Goal: Task Accomplishment & Management: Manage account settings

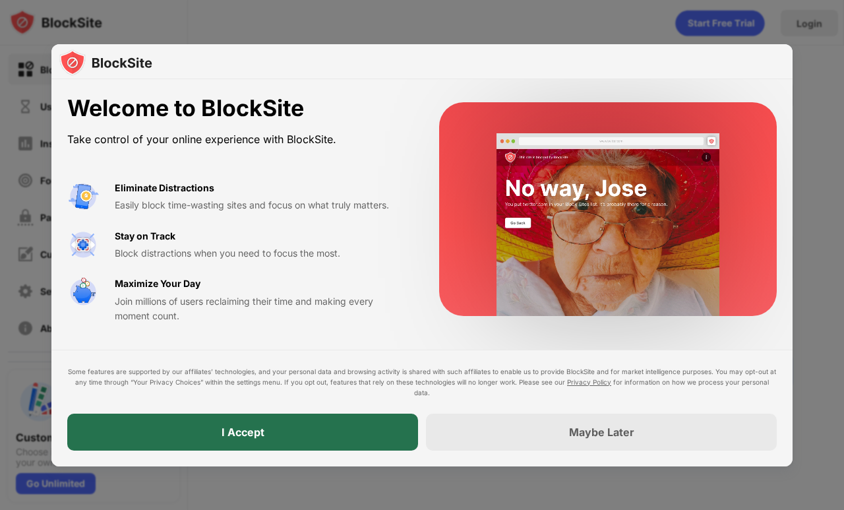
click at [250, 438] on div "I Accept" at bounding box center [243, 432] width 43 height 13
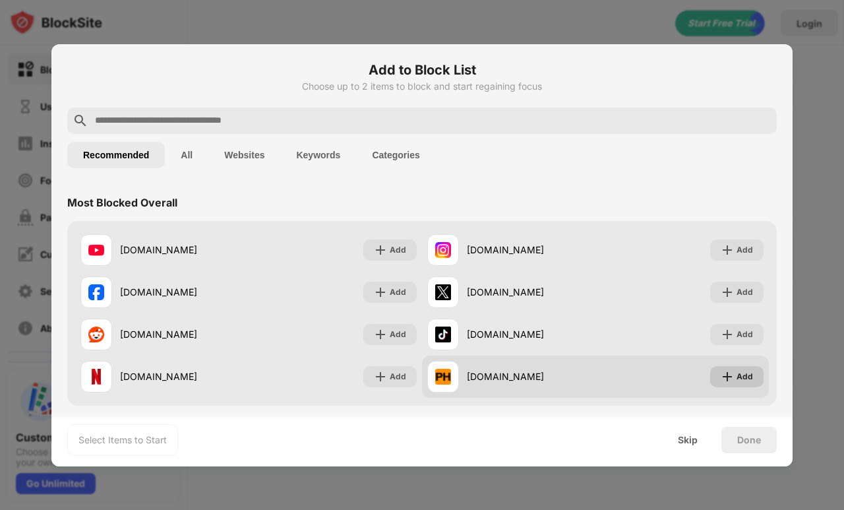
click at [737, 376] on div "Add" at bounding box center [745, 376] width 16 height 13
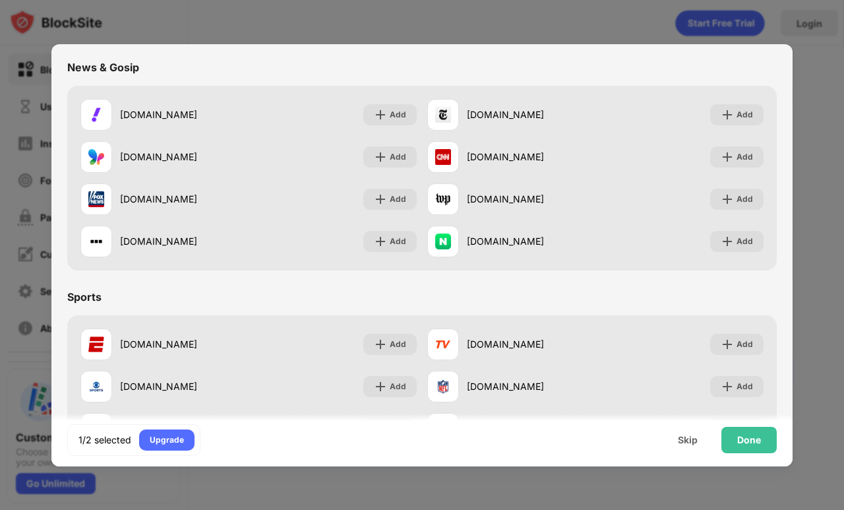
scroll to position [503, 0]
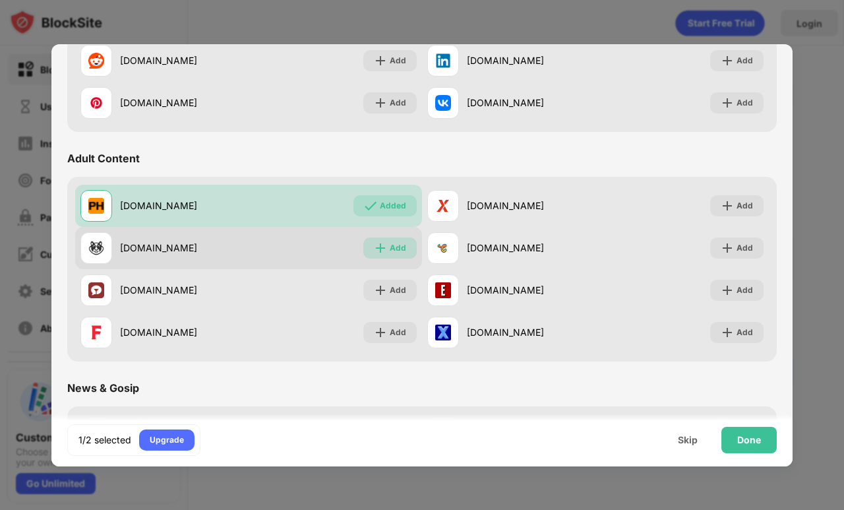
click at [395, 245] on div "Add" at bounding box center [398, 247] width 16 height 13
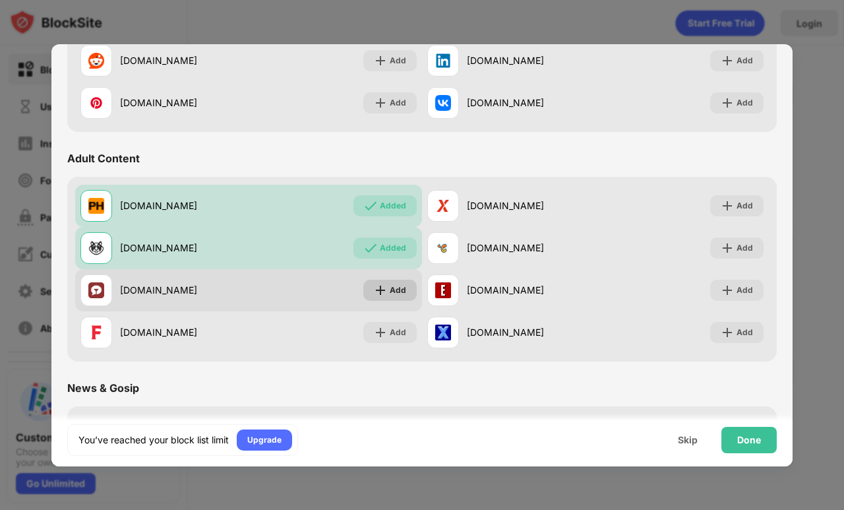
click at [392, 289] on div "Add" at bounding box center [398, 290] width 16 height 13
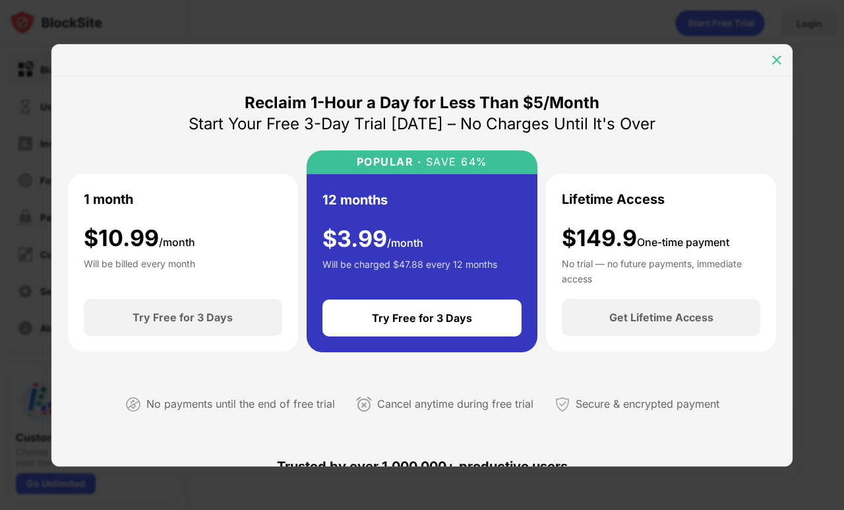
click at [774, 59] on img at bounding box center [777, 59] width 13 height 13
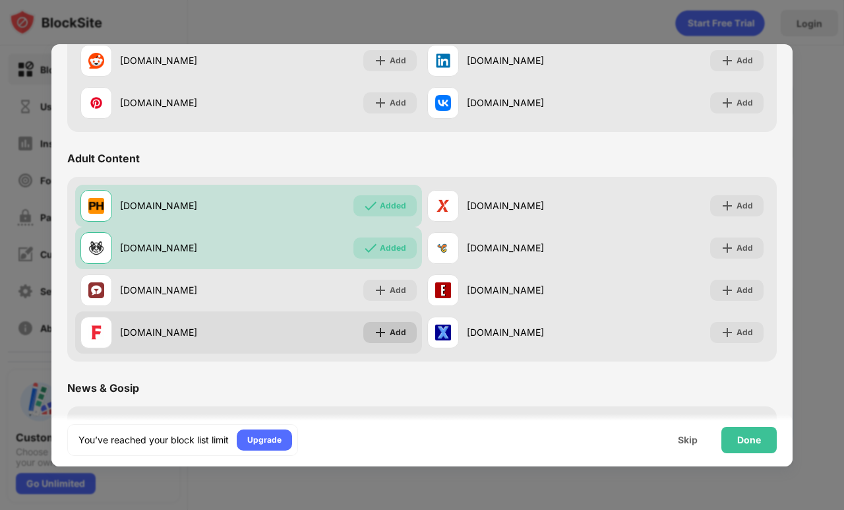
click at [390, 329] on div "Add" at bounding box center [398, 332] width 16 height 13
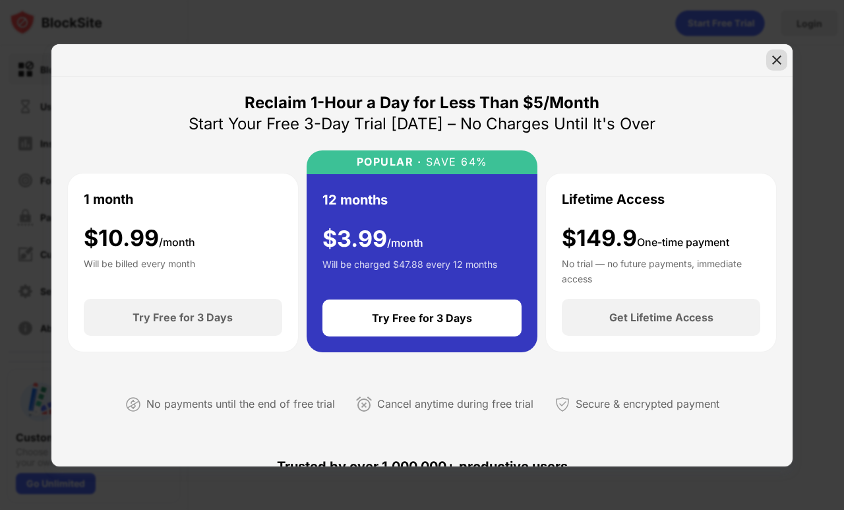
click at [775, 61] on img at bounding box center [777, 59] width 13 height 13
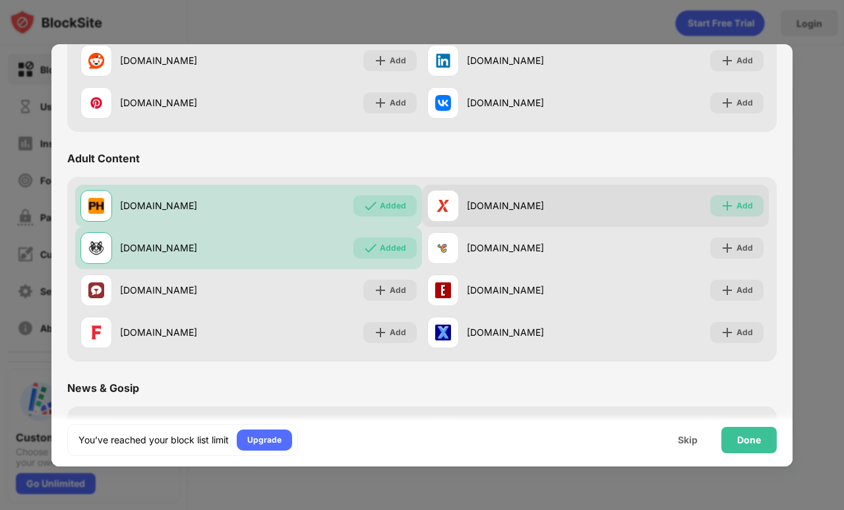
click at [721, 203] on img at bounding box center [727, 205] width 13 height 13
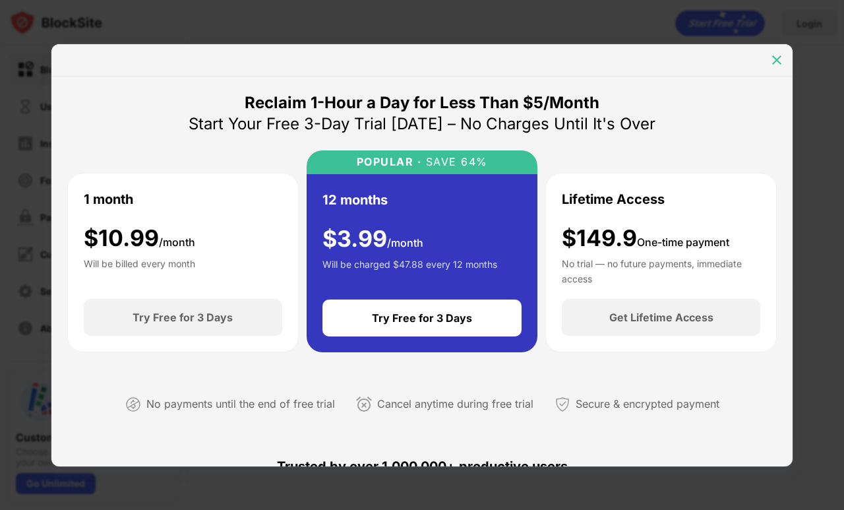
click at [774, 59] on img at bounding box center [777, 59] width 13 height 13
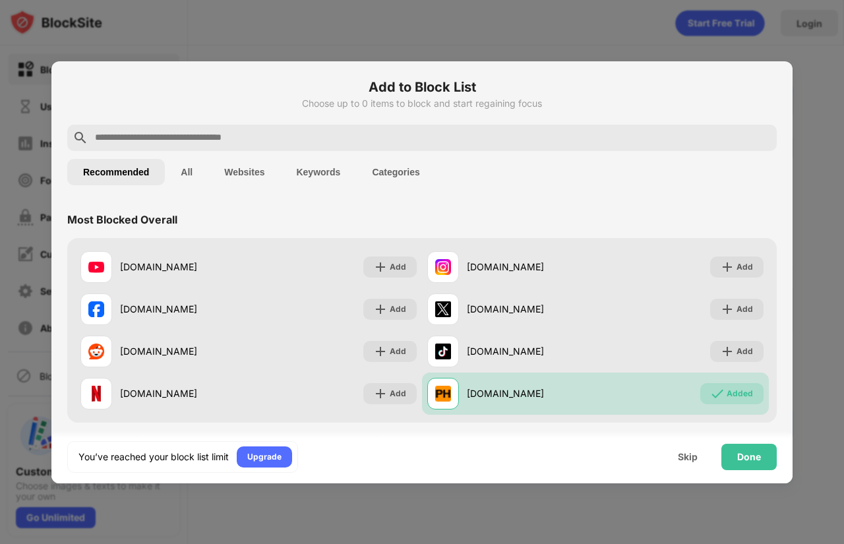
scroll to position [220, 0]
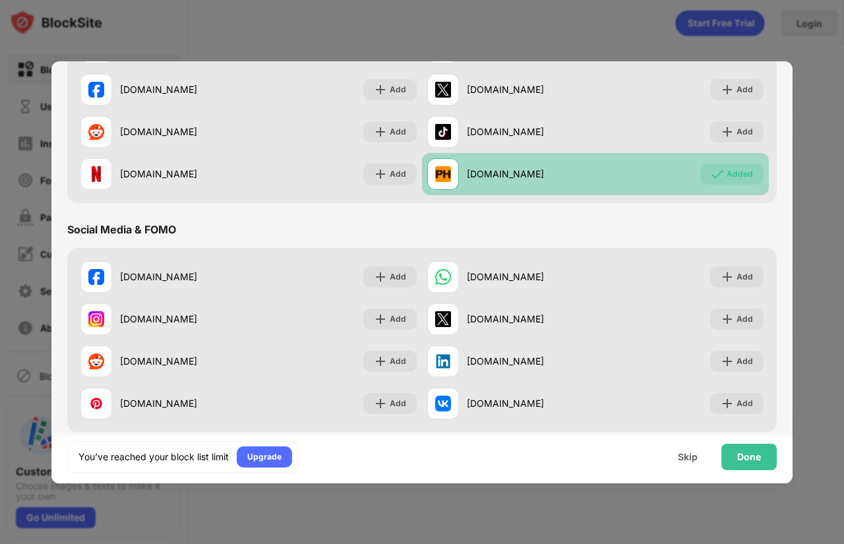
click at [726, 183] on div "Added" at bounding box center [732, 174] width 63 height 21
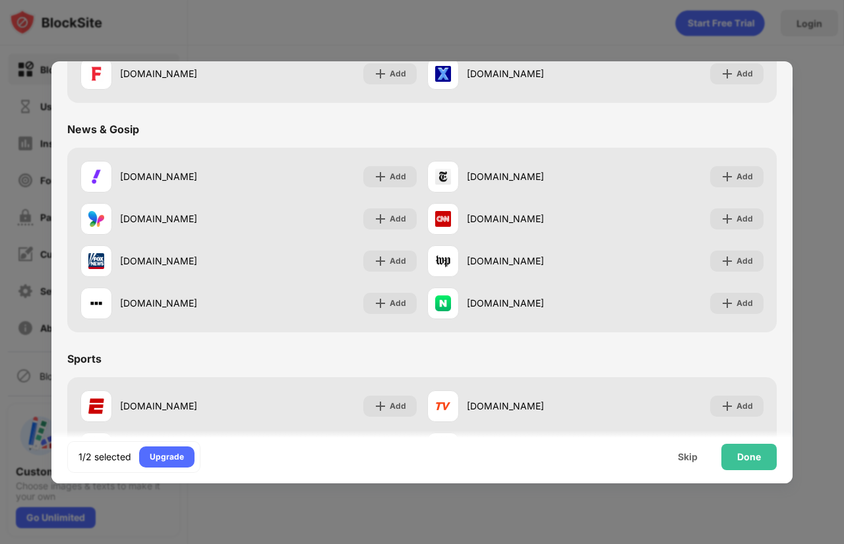
scroll to position [503, 0]
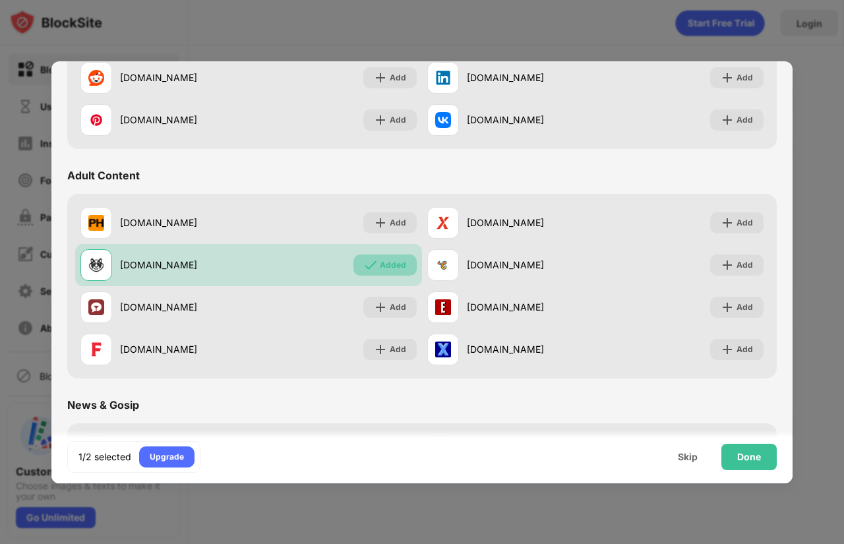
drag, startPoint x: 391, startPoint y: 265, endPoint x: 418, endPoint y: 286, distance: 34.8
click at [391, 265] on div "Added" at bounding box center [393, 265] width 26 height 13
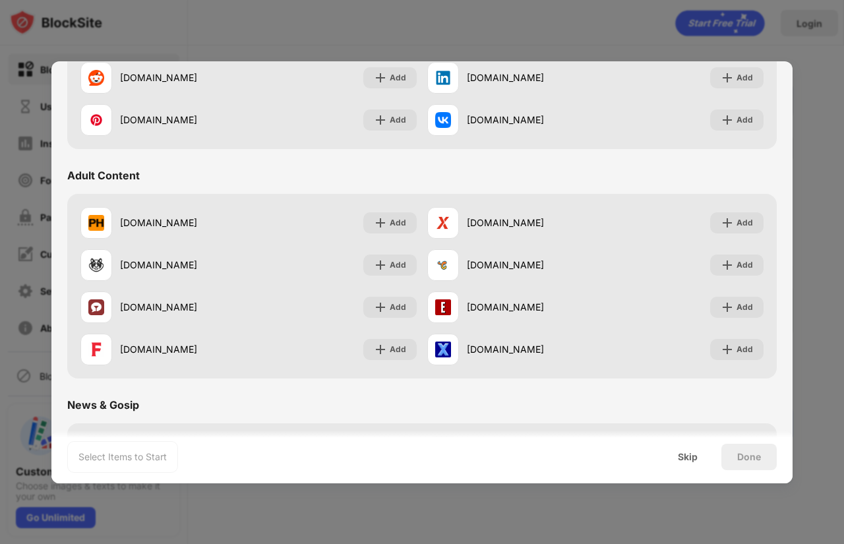
scroll to position [0, 0]
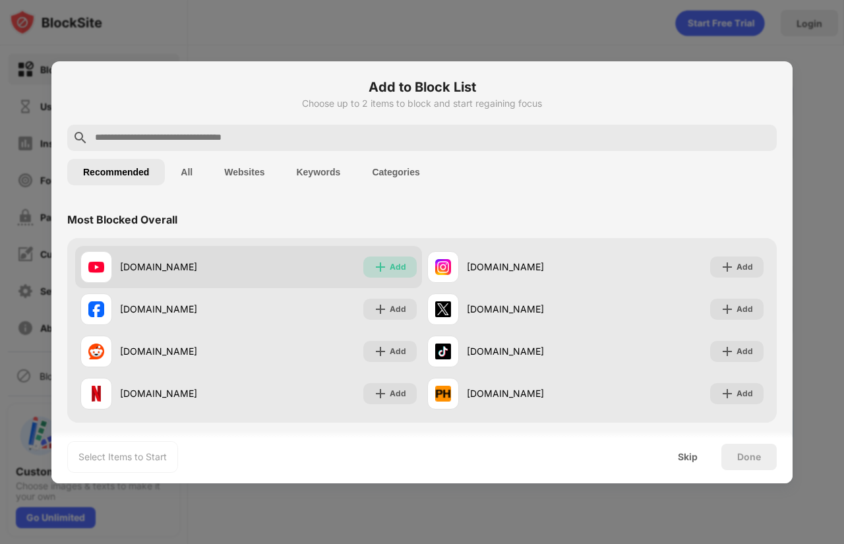
click at [408, 264] on div "Add" at bounding box center [389, 267] width 53 height 21
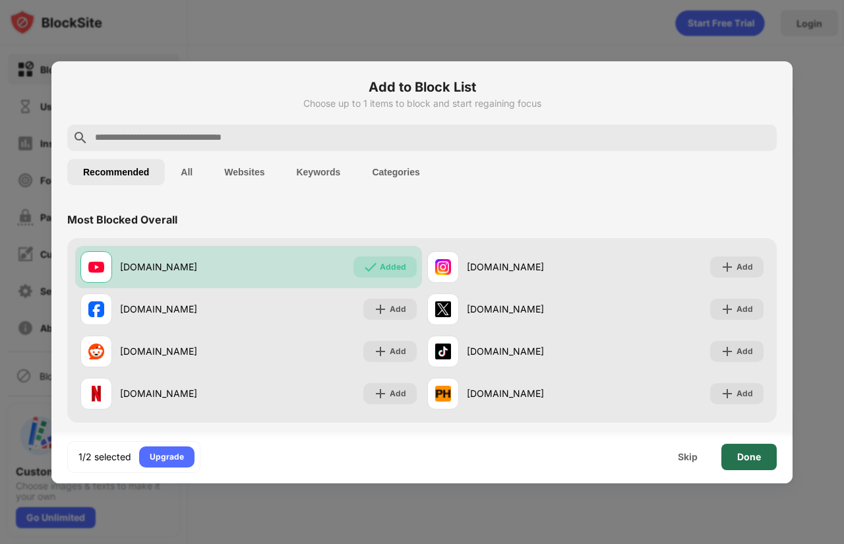
click at [763, 454] on div "Done" at bounding box center [749, 457] width 55 height 26
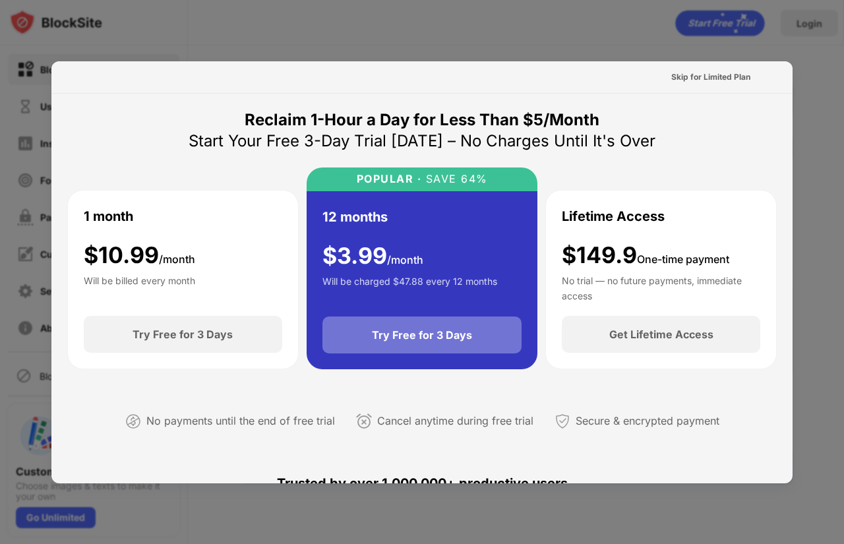
click at [391, 325] on div "Try Free for 3 Days" at bounding box center [423, 335] width 200 height 37
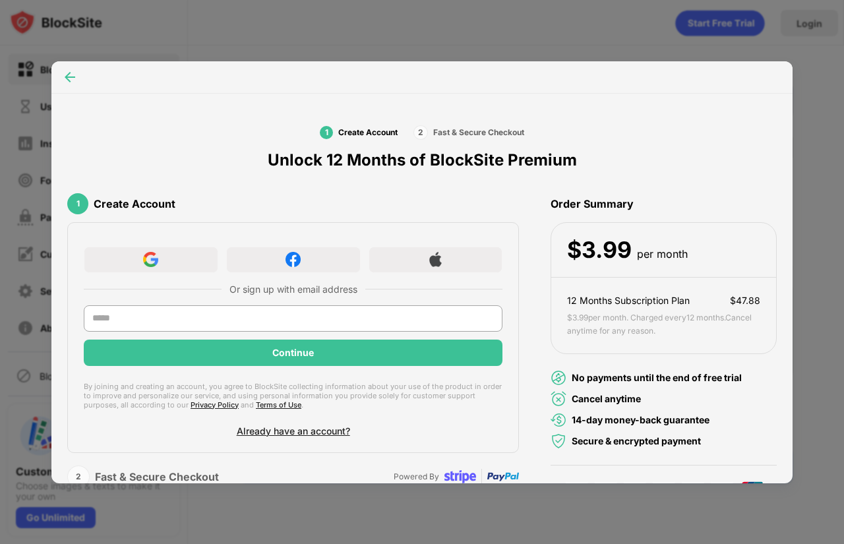
click at [73, 77] on img at bounding box center [69, 77] width 13 height 13
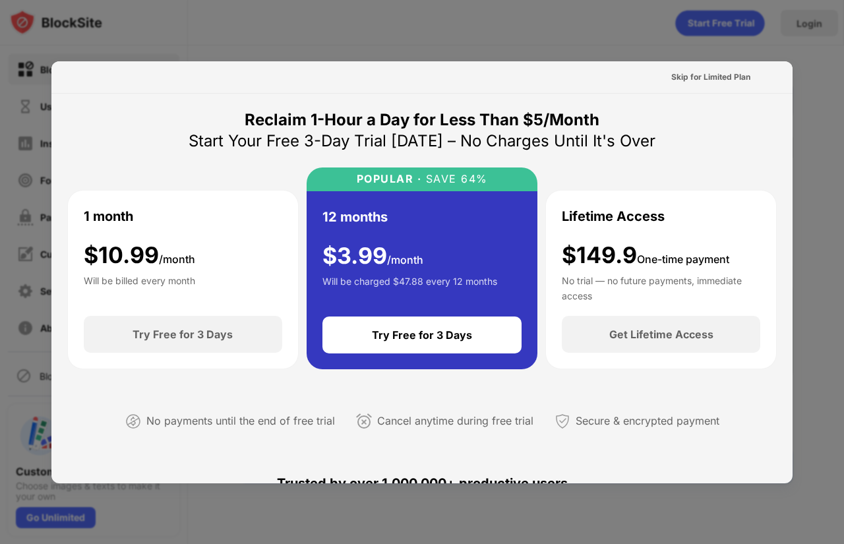
scroll to position [643, 0]
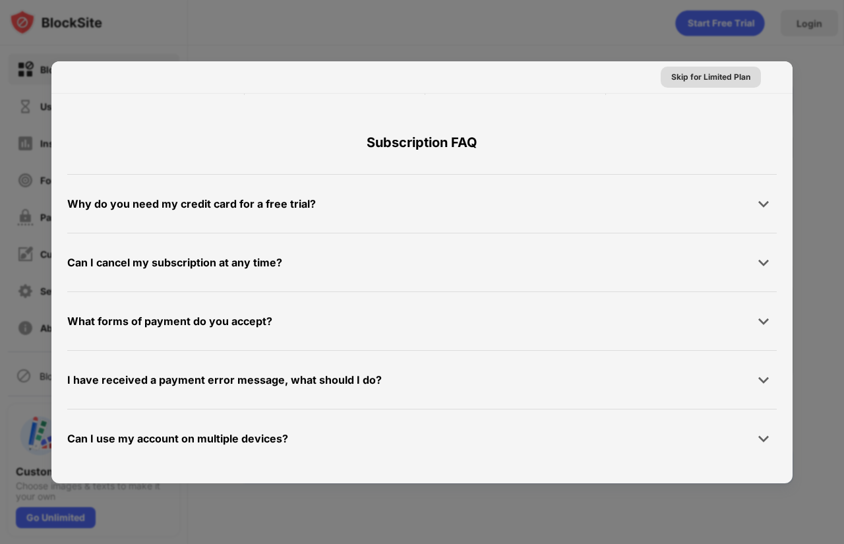
click at [686, 77] on div "Skip for Limited Plan" at bounding box center [711, 77] width 79 height 13
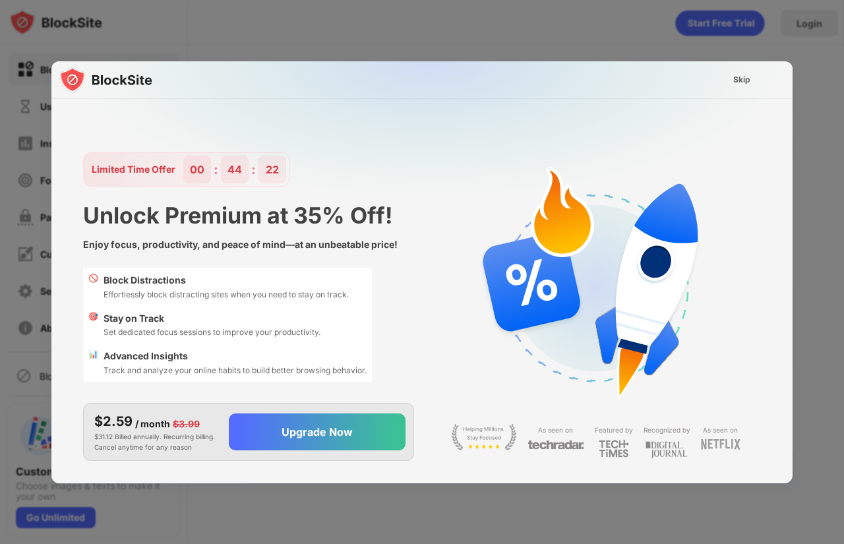
scroll to position [0, 0]
click at [733, 77] on div "Skip" at bounding box center [742, 79] width 38 height 21
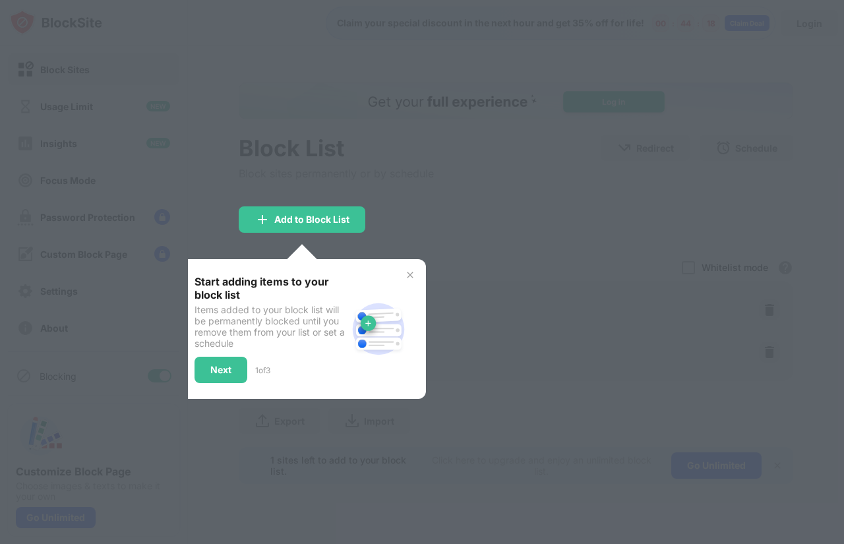
click at [410, 273] on img at bounding box center [410, 275] width 11 height 11
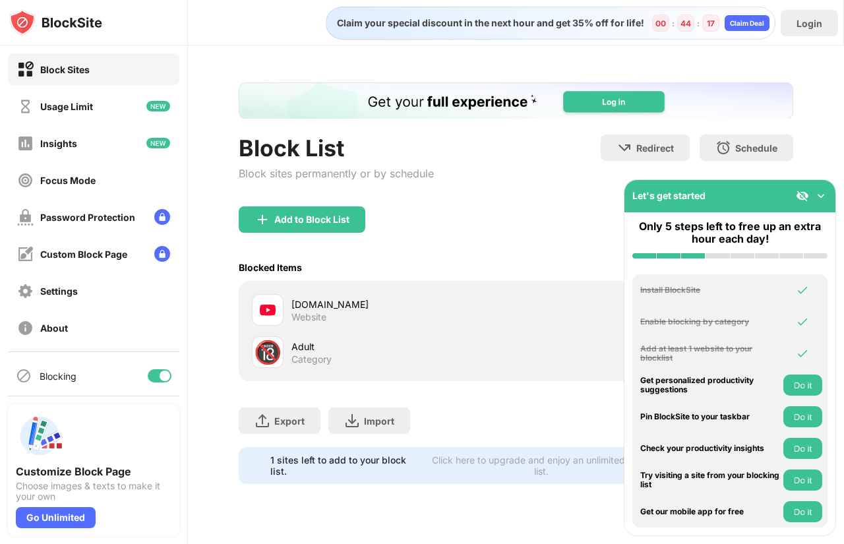
click at [358, 311] on div "[DOMAIN_NAME]" at bounding box center [404, 305] width 225 height 14
click at [280, 304] on div at bounding box center [268, 310] width 32 height 32
click at [84, 58] on div "Block Sites" at bounding box center [94, 69] width 172 height 32
click at [84, 70] on div "Block Sites" at bounding box center [64, 69] width 49 height 11
click at [61, 73] on div "Block Sites" at bounding box center [64, 69] width 49 height 11
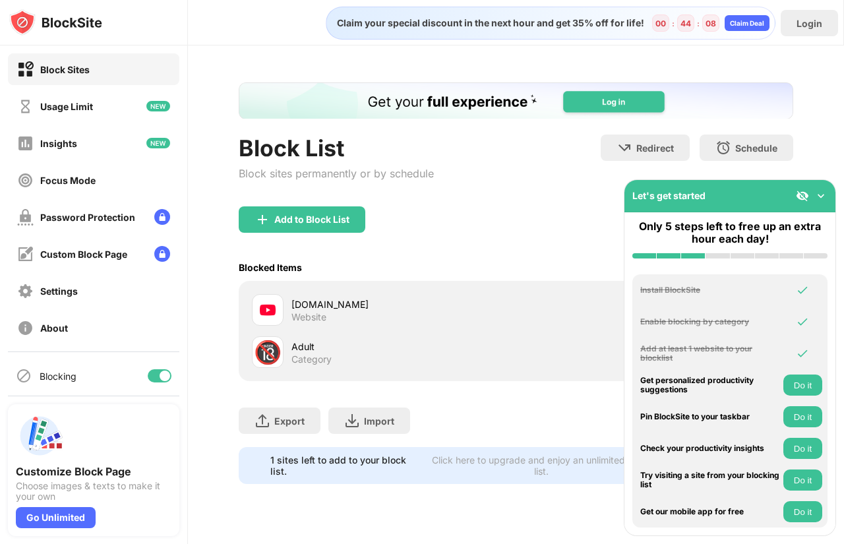
click at [308, 319] on div "Website" at bounding box center [309, 317] width 35 height 12
click at [276, 306] on div at bounding box center [268, 310] width 32 height 32
click at [36, 26] on img at bounding box center [55, 22] width 93 height 26
click at [812, 30] on div "Login" at bounding box center [809, 23] width 57 height 26
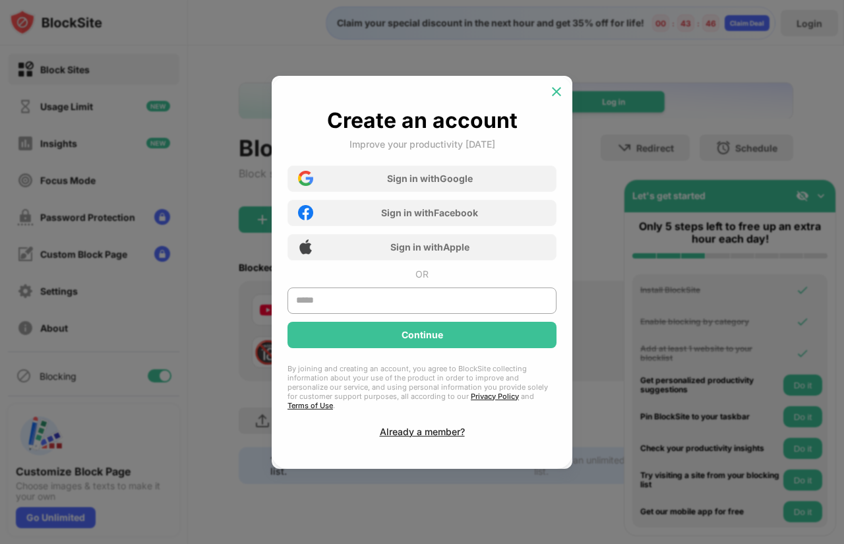
click at [556, 96] on img at bounding box center [556, 91] width 13 height 13
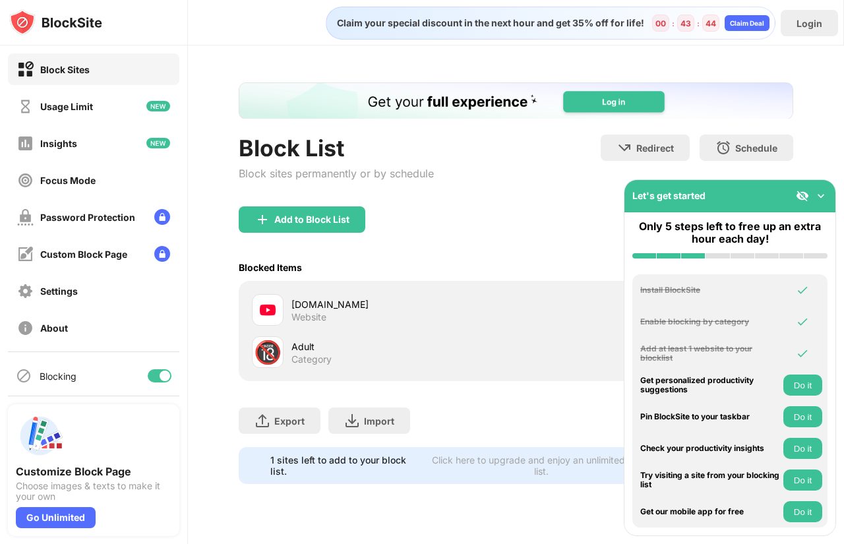
click at [53, 61] on div "Block Sites" at bounding box center [53, 69] width 73 height 16
click at [297, 418] on div "Export" at bounding box center [289, 421] width 30 height 11
click at [334, 314] on div "[DOMAIN_NAME] Website" at bounding box center [404, 311] width 225 height 26
click at [306, 455] on div "1 sites left to add to your block list." at bounding box center [344, 466] width 149 height 22
click at [309, 461] on div "1 sites left to add to your block list." at bounding box center [344, 466] width 149 height 22
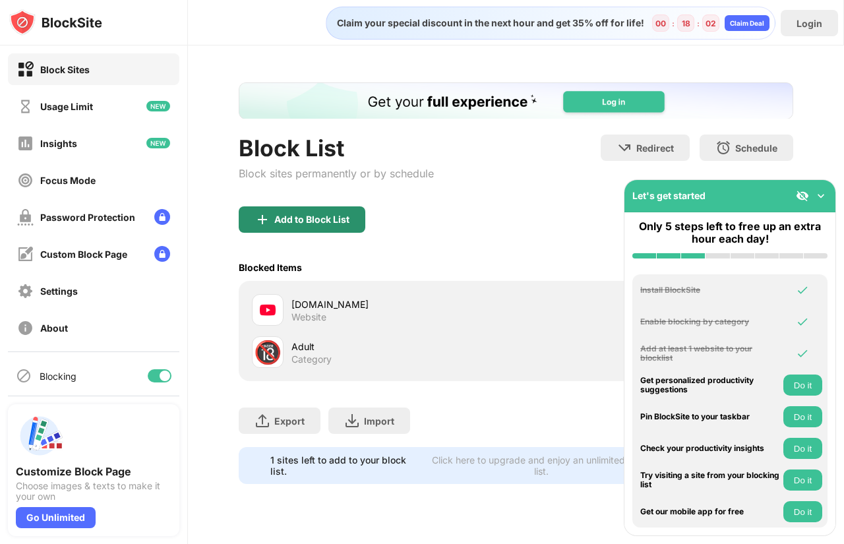
click at [319, 221] on div "Add to Block List" at bounding box center [311, 219] width 75 height 11
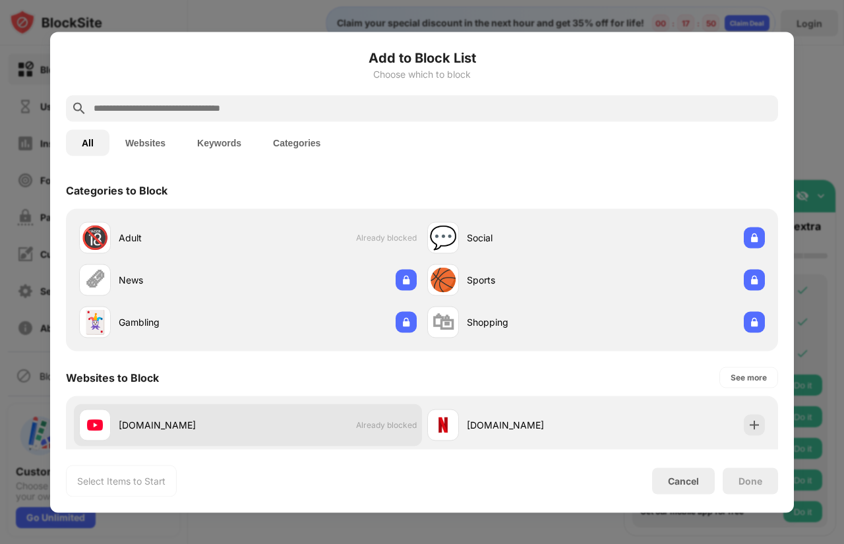
click at [281, 429] on div "[DOMAIN_NAME] Already blocked" at bounding box center [248, 425] width 348 height 42
drag, startPoint x: 329, startPoint y: 421, endPoint x: 143, endPoint y: 142, distance: 335.0
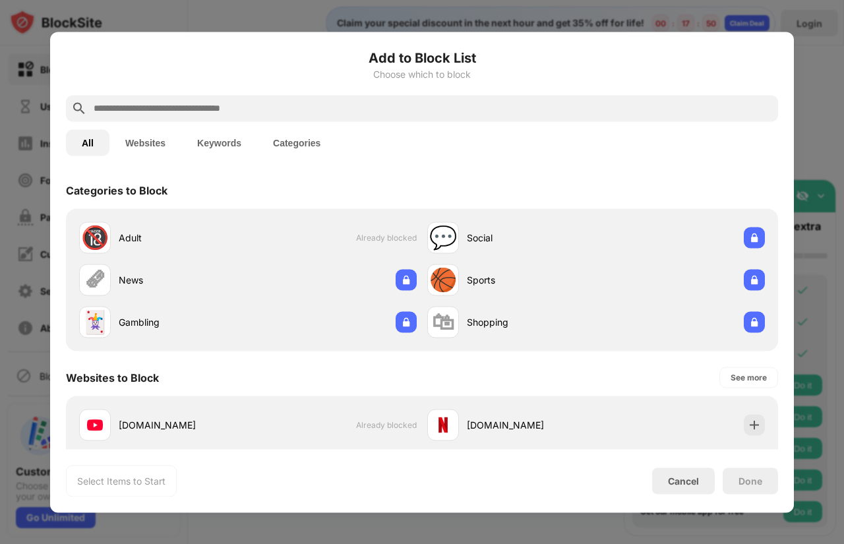
click at [143, 152] on button "Websites" at bounding box center [146, 142] width 72 height 26
click at [143, 142] on button "Websites" at bounding box center [146, 142] width 72 height 26
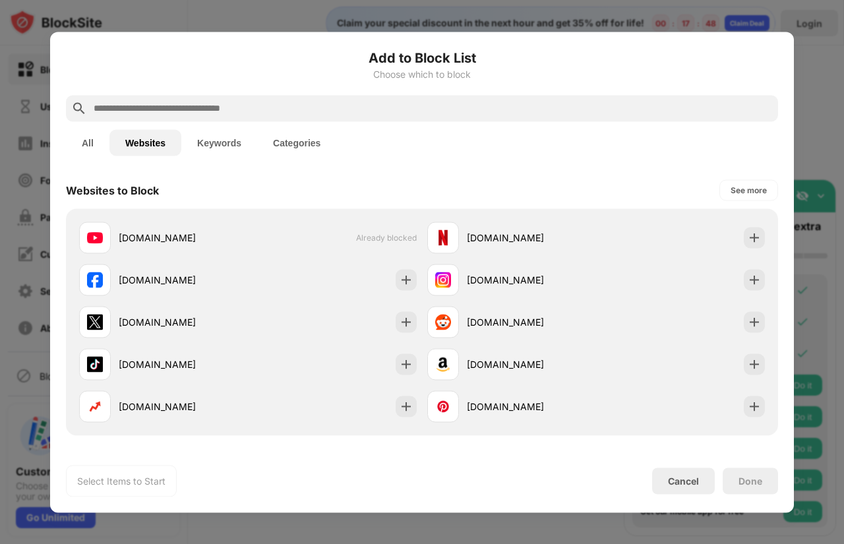
click at [143, 142] on button "Websites" at bounding box center [146, 142] width 72 height 26
click at [86, 146] on button "All" at bounding box center [88, 142] width 44 height 26
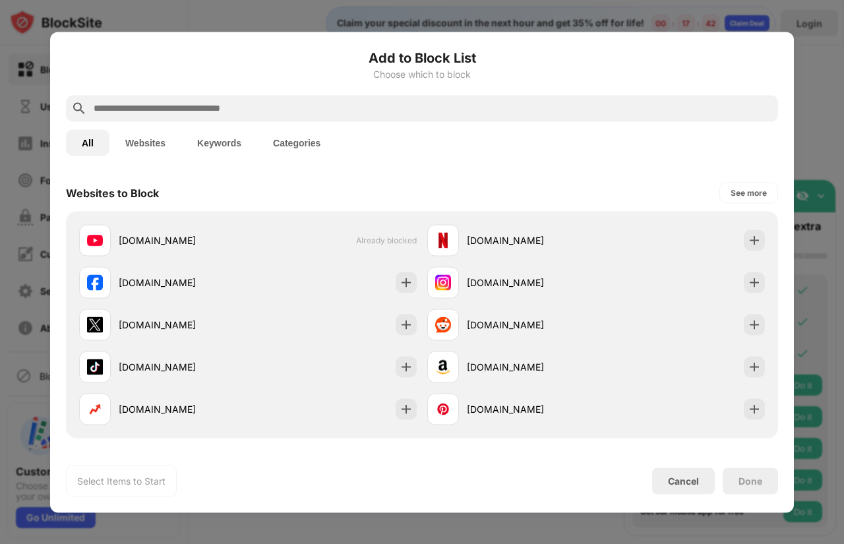
scroll to position [220, 0]
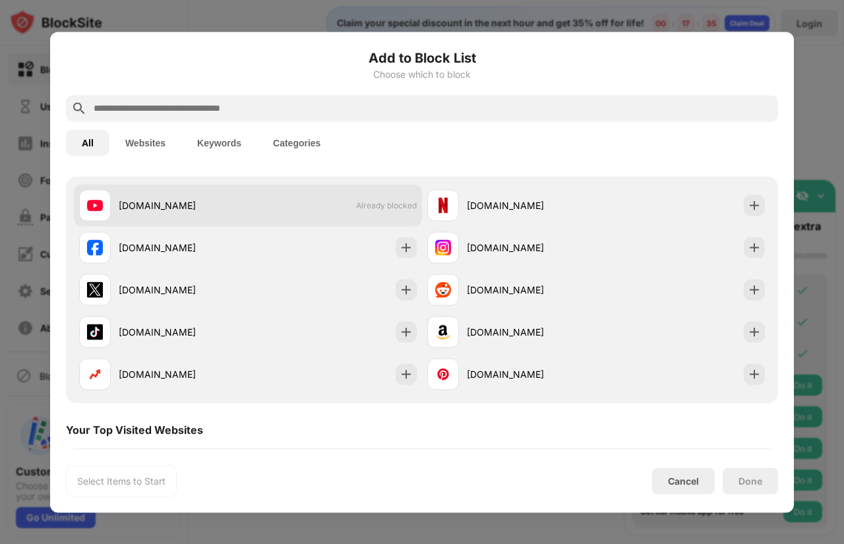
drag, startPoint x: 300, startPoint y: 221, endPoint x: 262, endPoint y: 208, distance: 39.6
click at [262, 208] on div "[DOMAIN_NAME] Already blocked" at bounding box center [248, 205] width 348 height 42
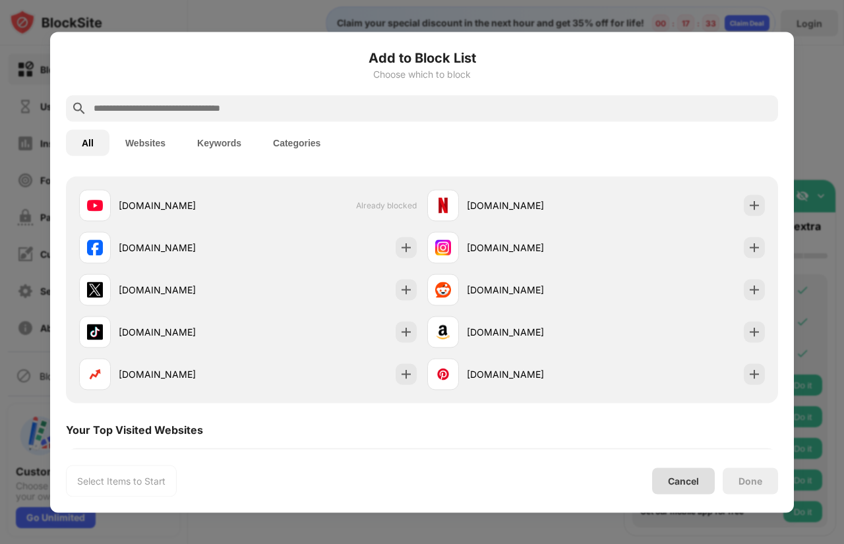
click at [681, 482] on div "Cancel" at bounding box center [683, 481] width 31 height 11
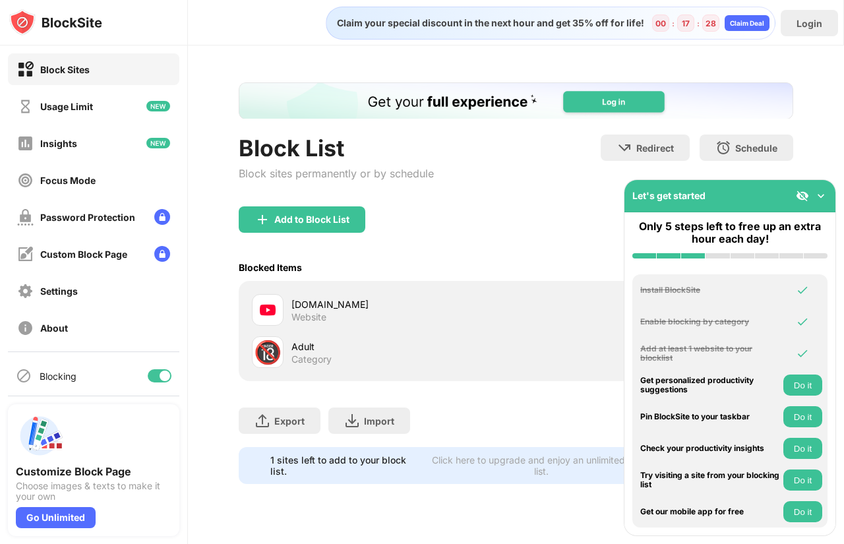
click at [160, 379] on div at bounding box center [165, 376] width 11 height 11
click at [303, 309] on div "[DOMAIN_NAME]" at bounding box center [404, 305] width 225 height 14
click at [149, 372] on div at bounding box center [154, 376] width 11 height 11
click at [60, 219] on div "Password Protection" at bounding box center [87, 217] width 95 height 11
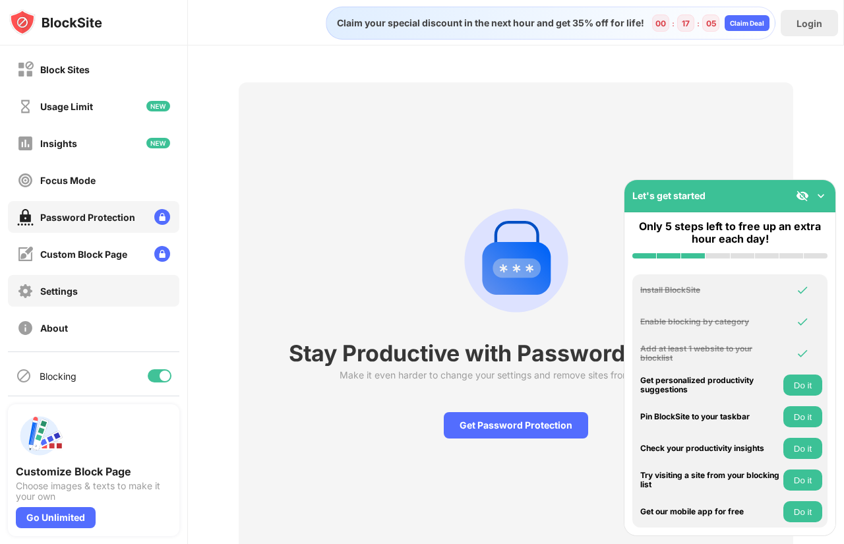
click at [49, 286] on div "Settings" at bounding box center [59, 291] width 38 height 11
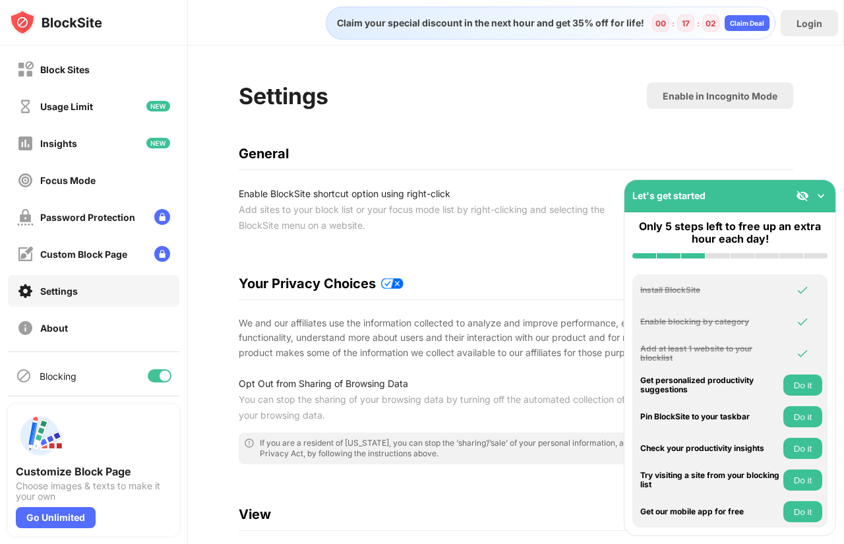
scroll to position [440, 0]
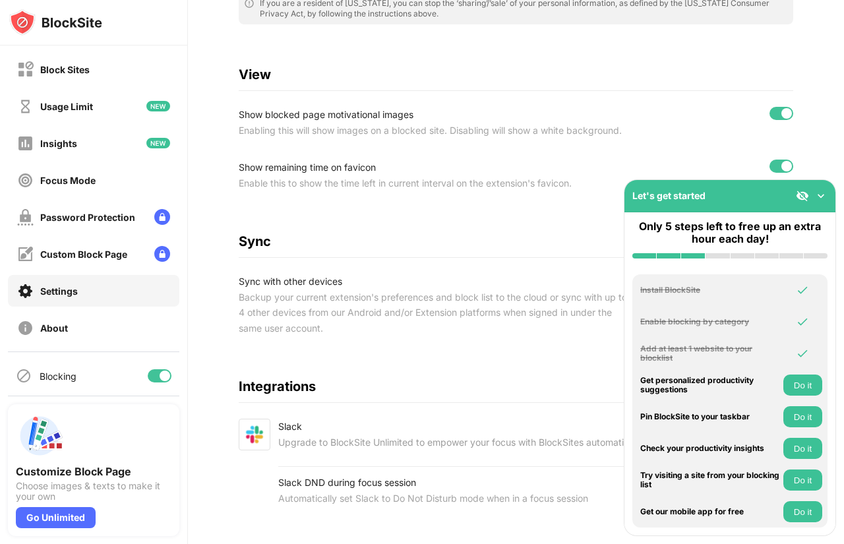
drag, startPoint x: 301, startPoint y: 322, endPoint x: 228, endPoint y: 326, distance: 73.3
click at [228, 326] on div "Settings Enable in Incognito Mode General Enable BlockSite shortcut option usin…" at bounding box center [516, 84] width 656 height 959
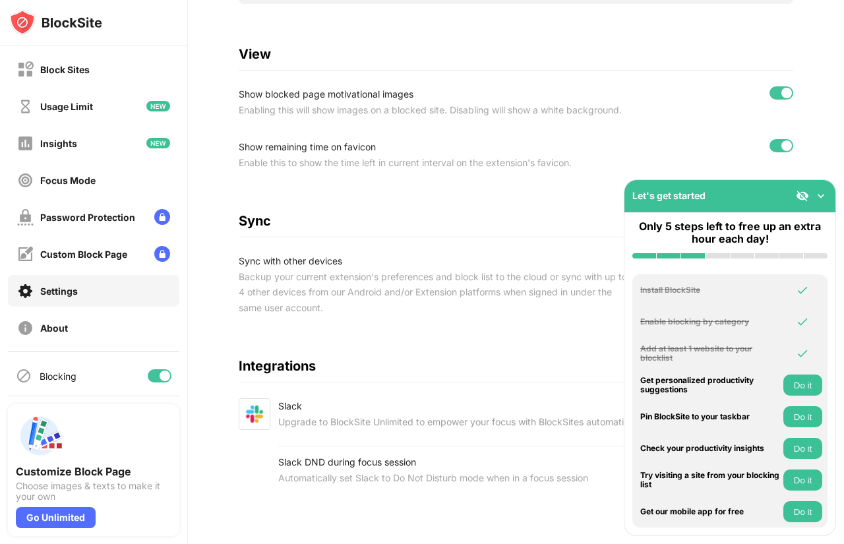
scroll to position [486, 0]
drag, startPoint x: 820, startPoint y: 215, endPoint x: 794, endPoint y: 212, distance: 26.6
click at [807, 197] on img at bounding box center [802, 195] width 13 height 13
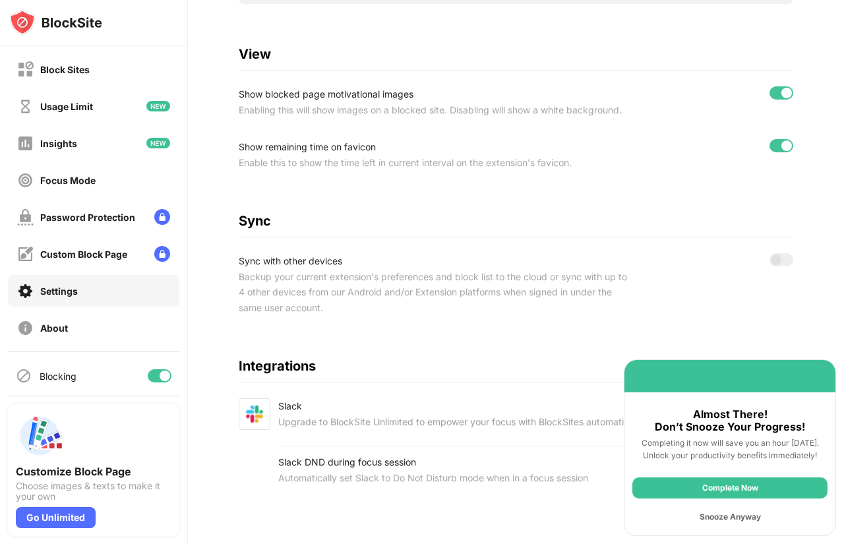
drag, startPoint x: 841, startPoint y: 214, endPoint x: 425, endPoint y: 363, distance: 442.4
click at [425, 363] on div "Integrations" at bounding box center [516, 366] width 555 height 16
click at [60, 65] on div "Block Sites" at bounding box center [64, 69] width 49 height 11
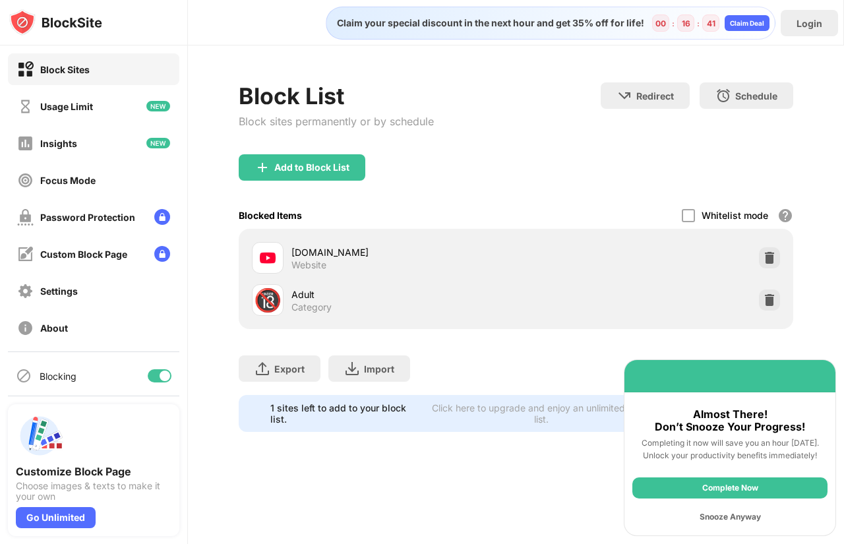
drag, startPoint x: 650, startPoint y: 372, endPoint x: 608, endPoint y: 348, distance: 48.2
drag, startPoint x: 608, startPoint y: 348, endPoint x: 693, endPoint y: 269, distance: 115.8
click at [693, 269] on div "[DOMAIN_NAME] Website" at bounding box center [516, 258] width 539 height 42
click at [769, 261] on img at bounding box center [769, 257] width 13 height 13
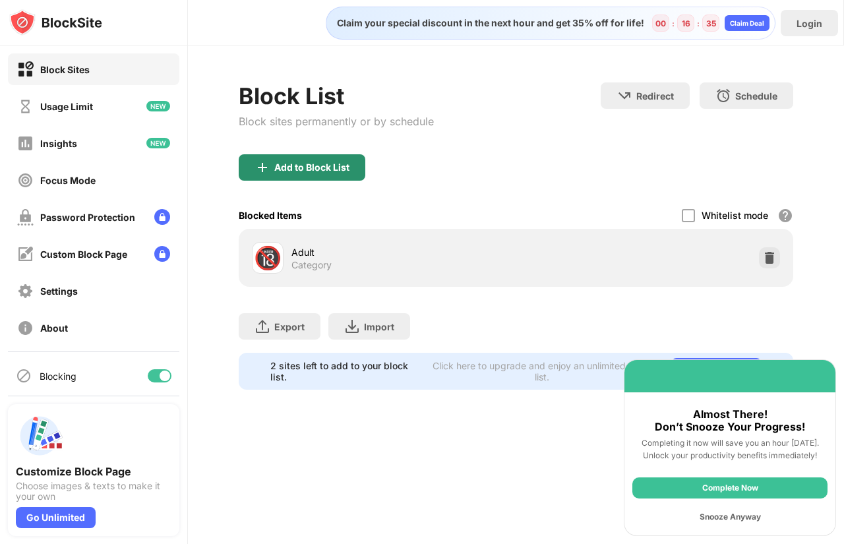
click at [290, 168] on div "Add to Block List" at bounding box center [311, 167] width 75 height 11
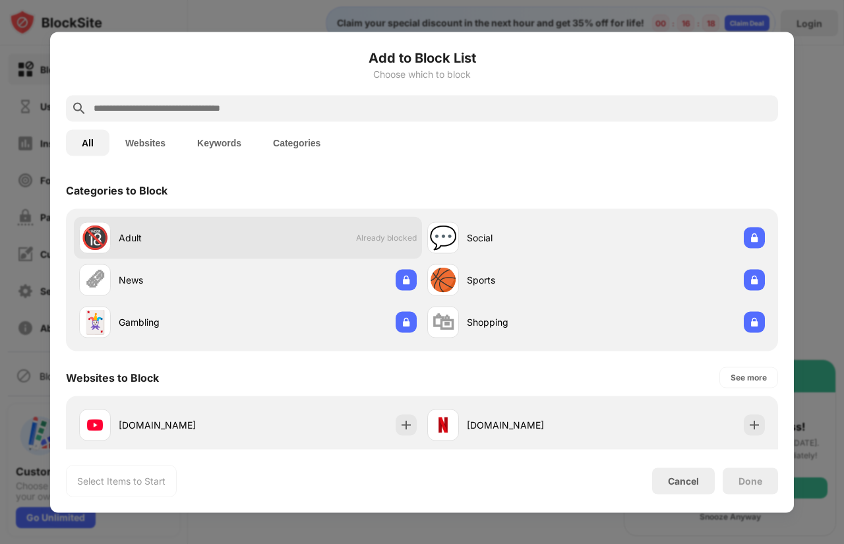
click at [268, 236] on div "🔞 Adult Already blocked" at bounding box center [248, 237] width 348 height 42
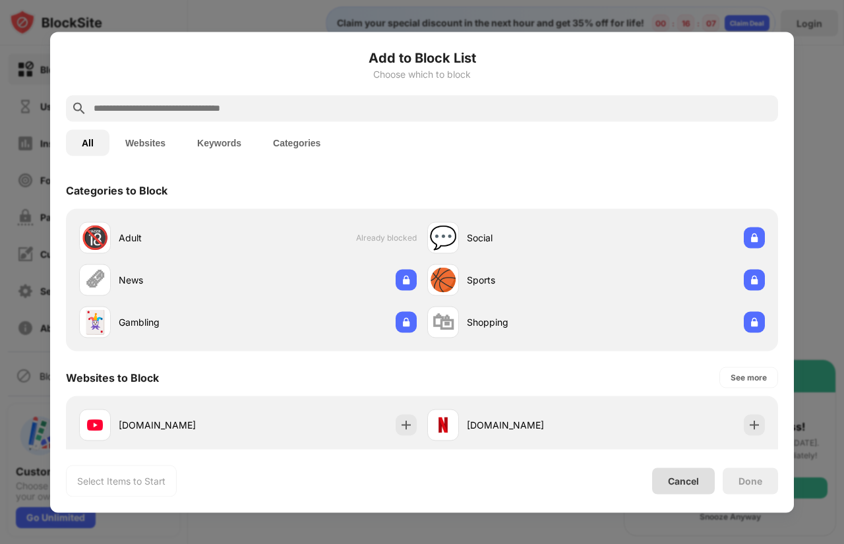
click at [667, 485] on div "Cancel" at bounding box center [683, 481] width 63 height 26
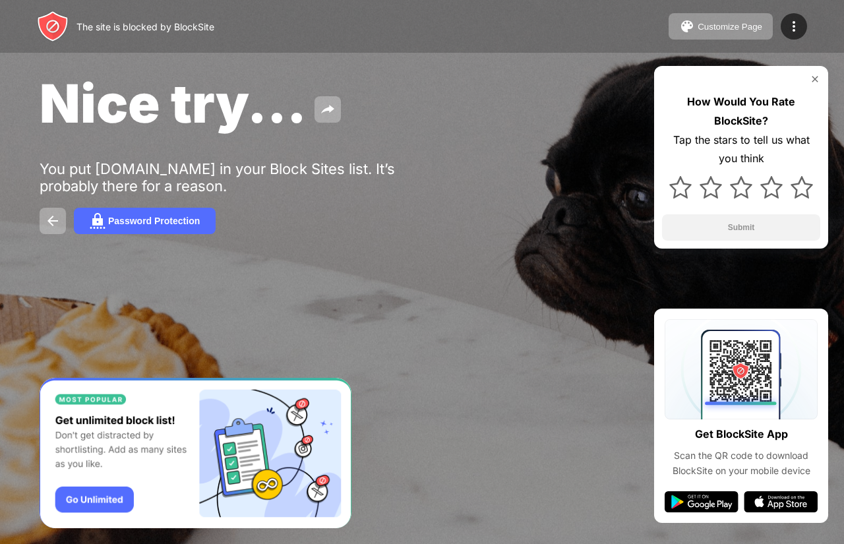
click at [434, 40] on div "The site is blocked by BlockSite Customize Page Edit Block List Redirect Custom…" at bounding box center [422, 26] width 844 height 53
